Goal: Information Seeking & Learning: Learn about a topic

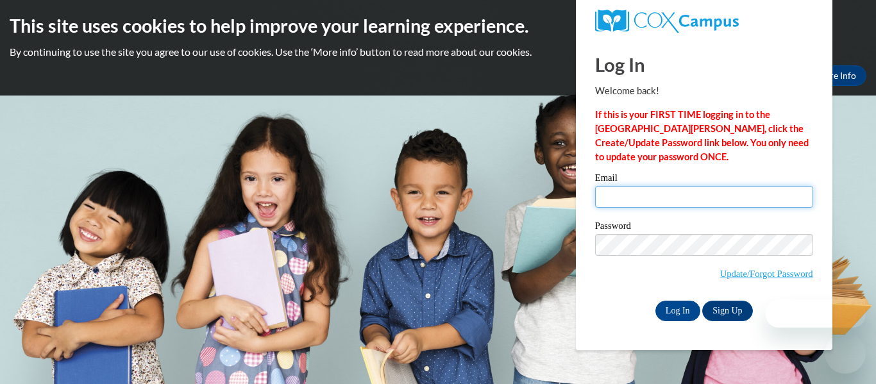
type input "[PERSON_NAME][EMAIL_ADDRESS][PERSON_NAME][DOMAIN_NAME]"
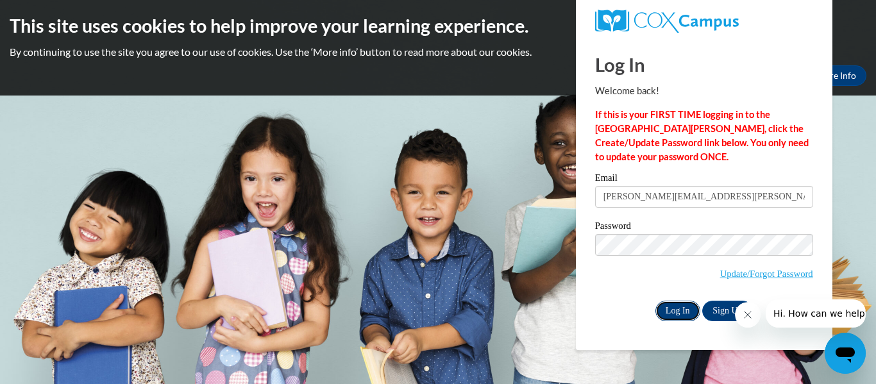
click at [678, 305] on input "Log In" at bounding box center [678, 311] width 45 height 21
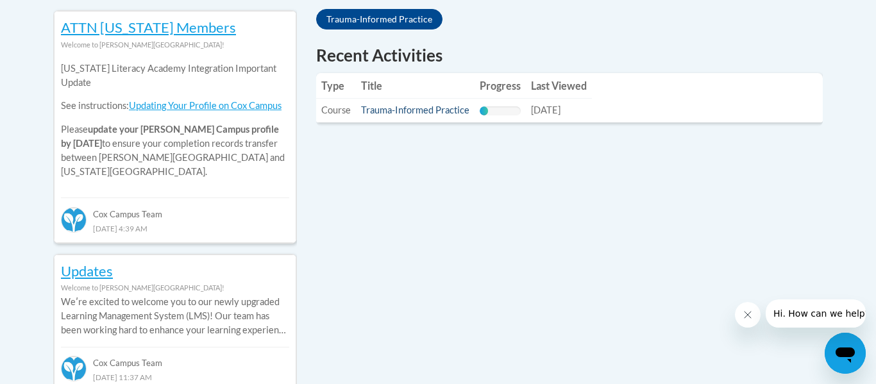
scroll to position [588, 0]
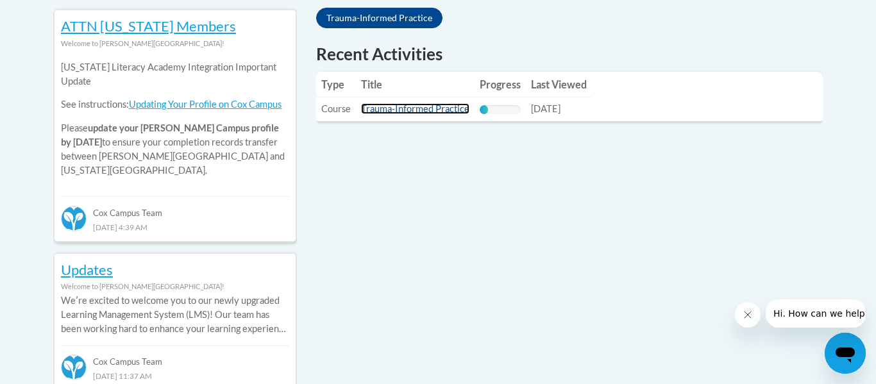
click at [420, 108] on link "Trauma-Informed Practice" at bounding box center [415, 108] width 108 height 11
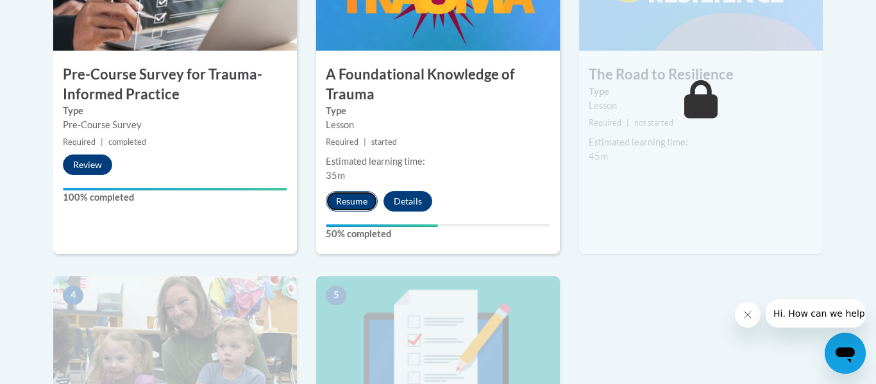
click at [365, 200] on button "Resume" at bounding box center [352, 201] width 52 height 21
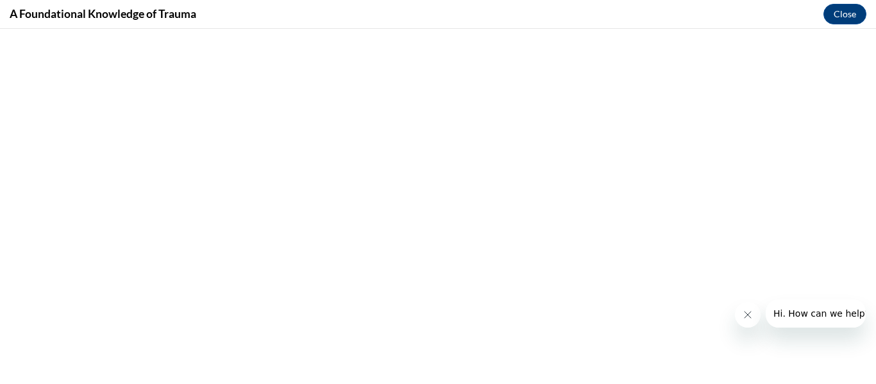
click at [745, 320] on button "Close message from company" at bounding box center [748, 315] width 26 height 26
